Goal: Check status: Check status

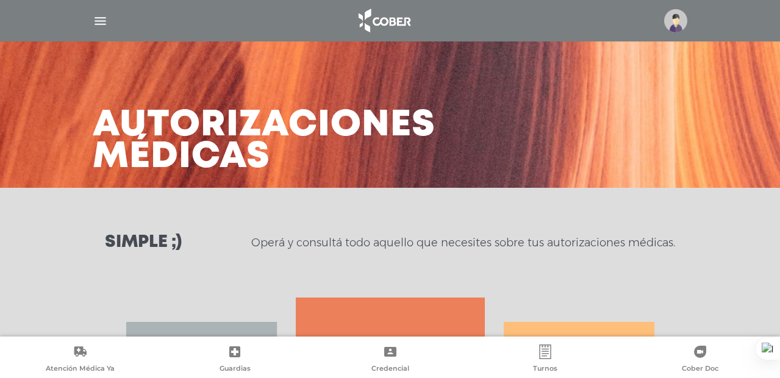
scroll to position [234, 0]
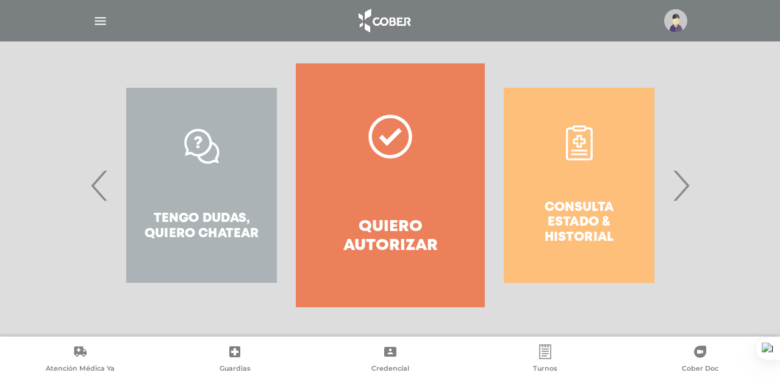
click at [687, 193] on span "›" at bounding box center [681, 185] width 24 height 66
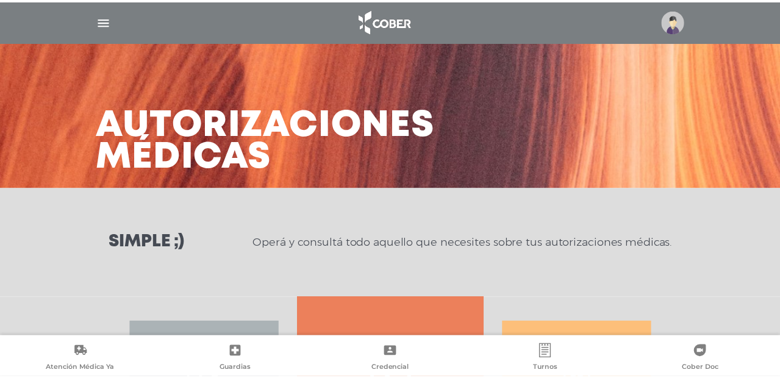
scroll to position [234, 0]
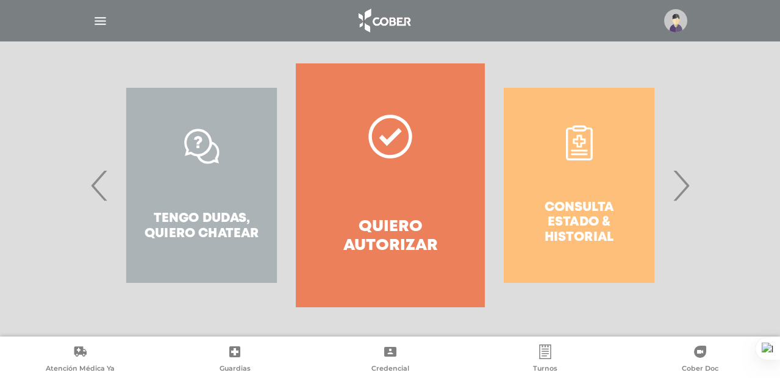
click at [677, 179] on span "›" at bounding box center [681, 185] width 24 height 66
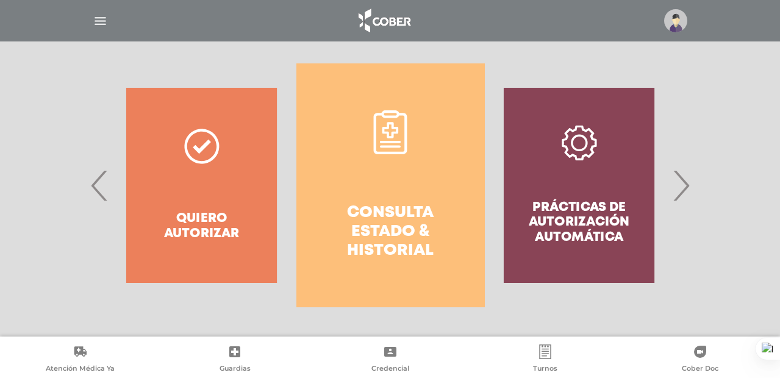
click at [330, 167] on link "Consulta estado & historial" at bounding box center [390, 185] width 188 height 244
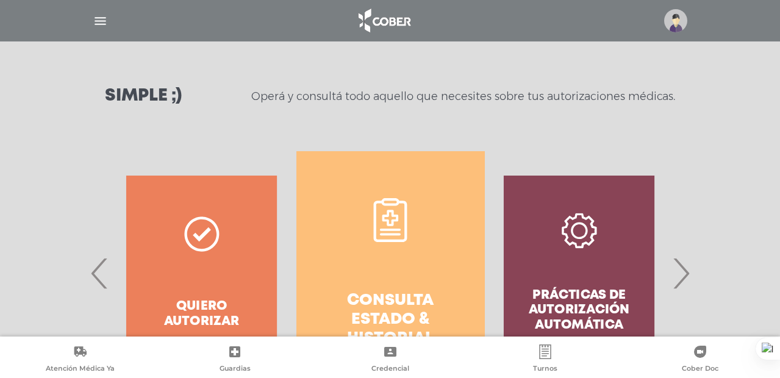
scroll to position [165, 0]
